Goal: Information Seeking & Learning: Find specific fact

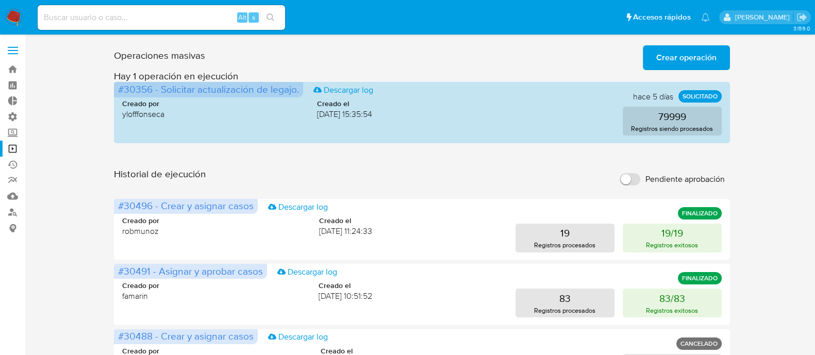
click at [139, 19] on input at bounding box center [161, 17] width 247 height 13
paste input "1250775917"
type input "1250775917"
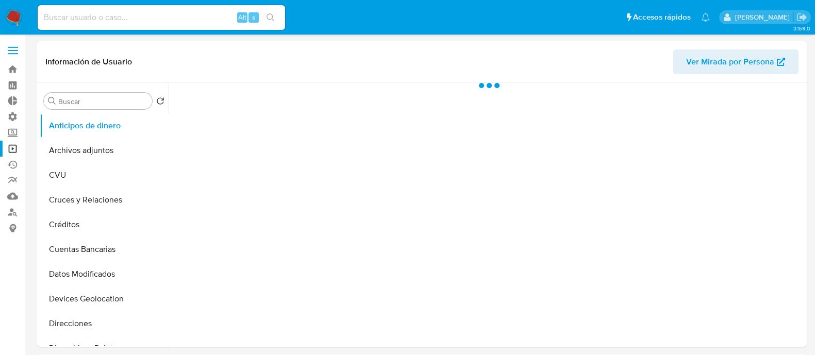
select select "10"
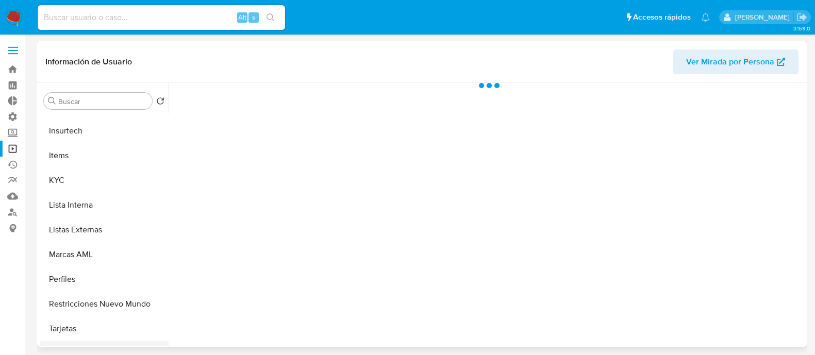
scroll to position [421, 0]
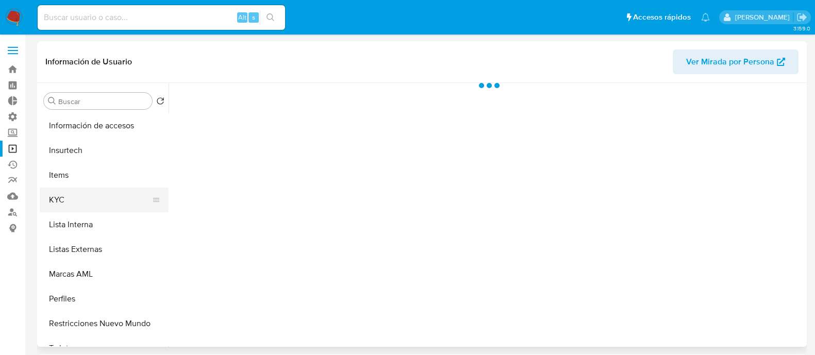
click at [102, 198] on button "KYC" at bounding box center [100, 200] width 121 height 25
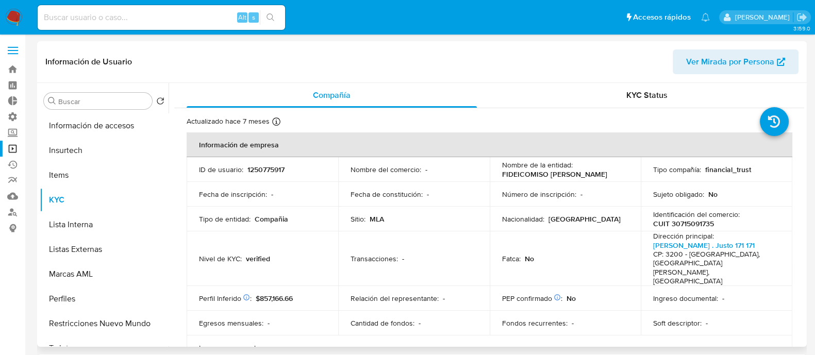
click at [528, 178] on p "FIDEICOMISO [PERSON_NAME]" at bounding box center [554, 174] width 105 height 9
click at [541, 239] on td "Fatca : No" at bounding box center [566, 258] width 152 height 55
click at [700, 228] on td "Identificación del comercio : CUIT 30715091735" at bounding box center [717, 219] width 152 height 25
click at [701, 225] on p "CUIT 30715091735" at bounding box center [683, 223] width 61 height 9
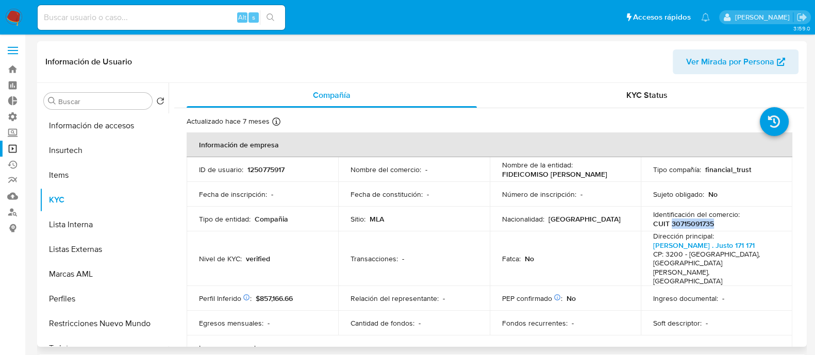
click at [701, 225] on p "CUIT 30715091735" at bounding box center [683, 223] width 61 height 9
copy p "30715091735"
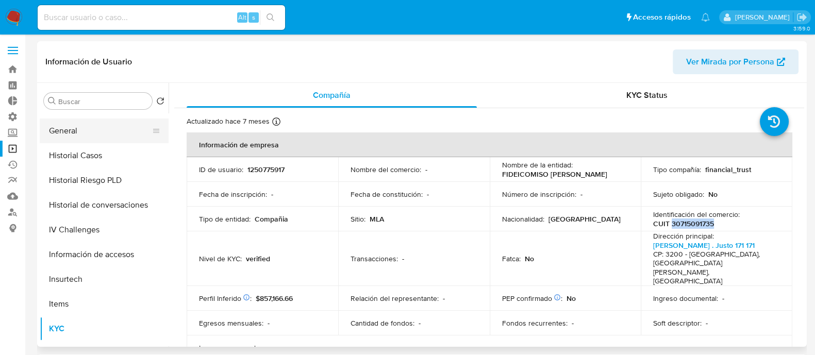
click at [95, 125] on button "General" at bounding box center [100, 131] width 121 height 25
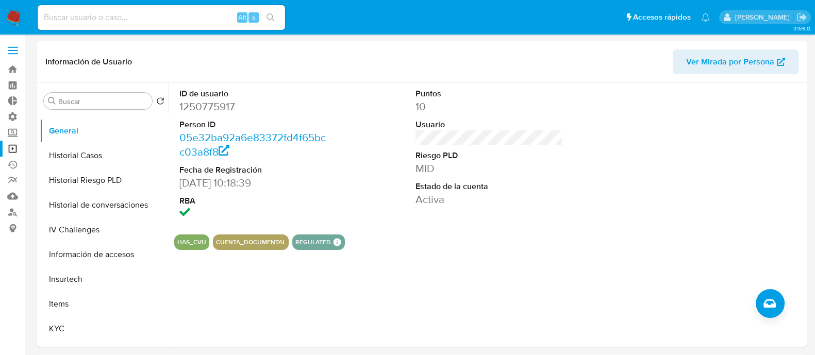
click at [150, 18] on input at bounding box center [161, 17] width 247 height 13
paste input "1093654986"
type input "1093654986"
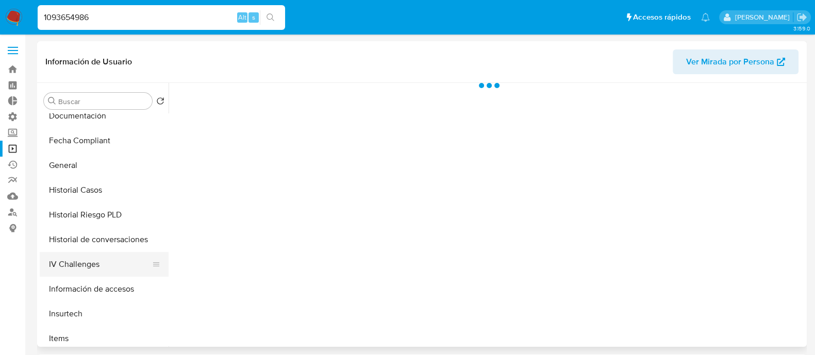
select select "10"
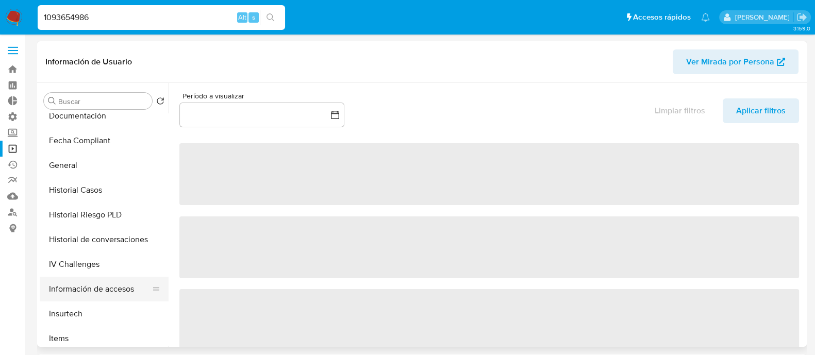
scroll to position [387, 0]
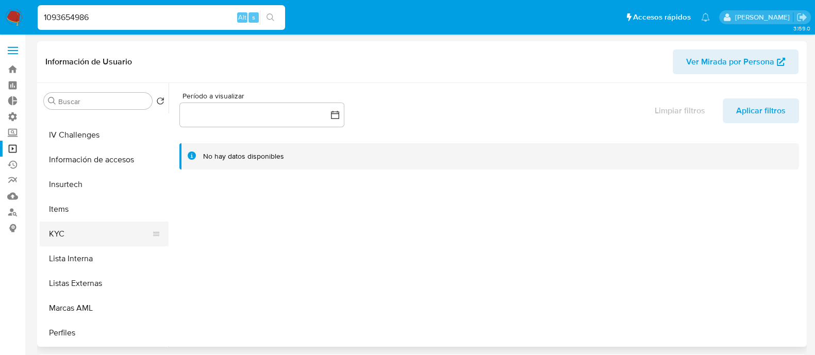
click at [106, 240] on button "KYC" at bounding box center [100, 234] width 121 height 25
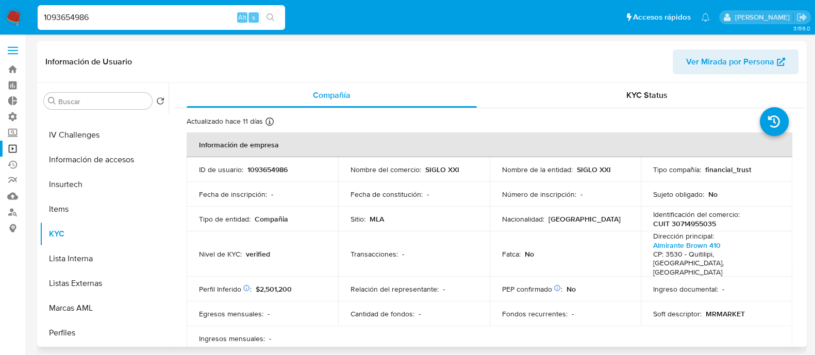
click at [732, 171] on p "financial_trust" at bounding box center [728, 169] width 46 height 9
copy p "financial_trust"
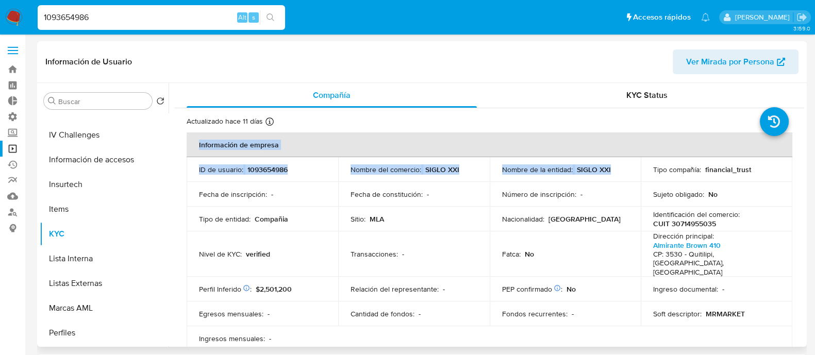
drag, startPoint x: 650, startPoint y: 167, endPoint x: 791, endPoint y: 167, distance: 141.8
click at [770, 168] on div "Tipo compañía : financial_trust" at bounding box center [716, 169] width 127 height 9
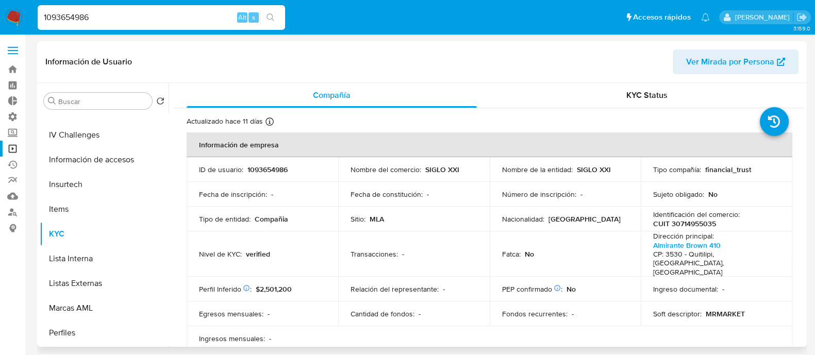
click at [710, 169] on p "financial_trust" at bounding box center [728, 169] width 46 height 9
copy div "Tipo compañía : financial_trust"
